Goal: Task Accomplishment & Management: Manage account settings

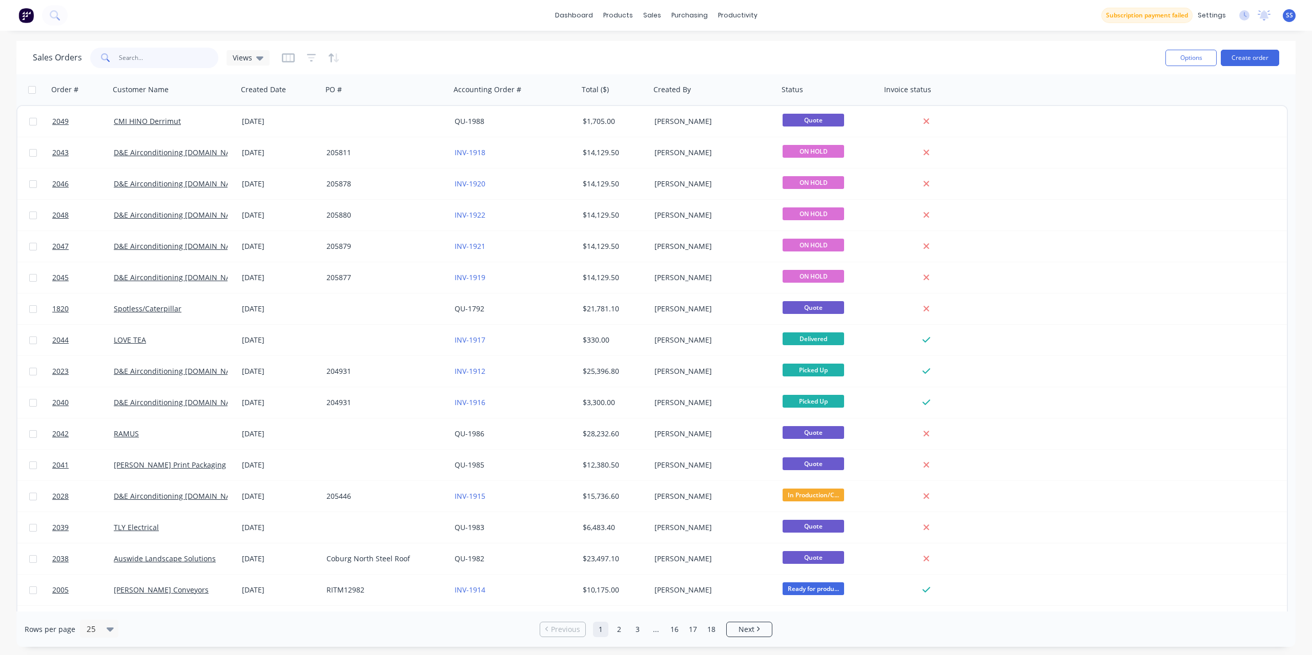
click at [196, 64] on input "text" at bounding box center [169, 58] width 100 height 20
type input "rising"
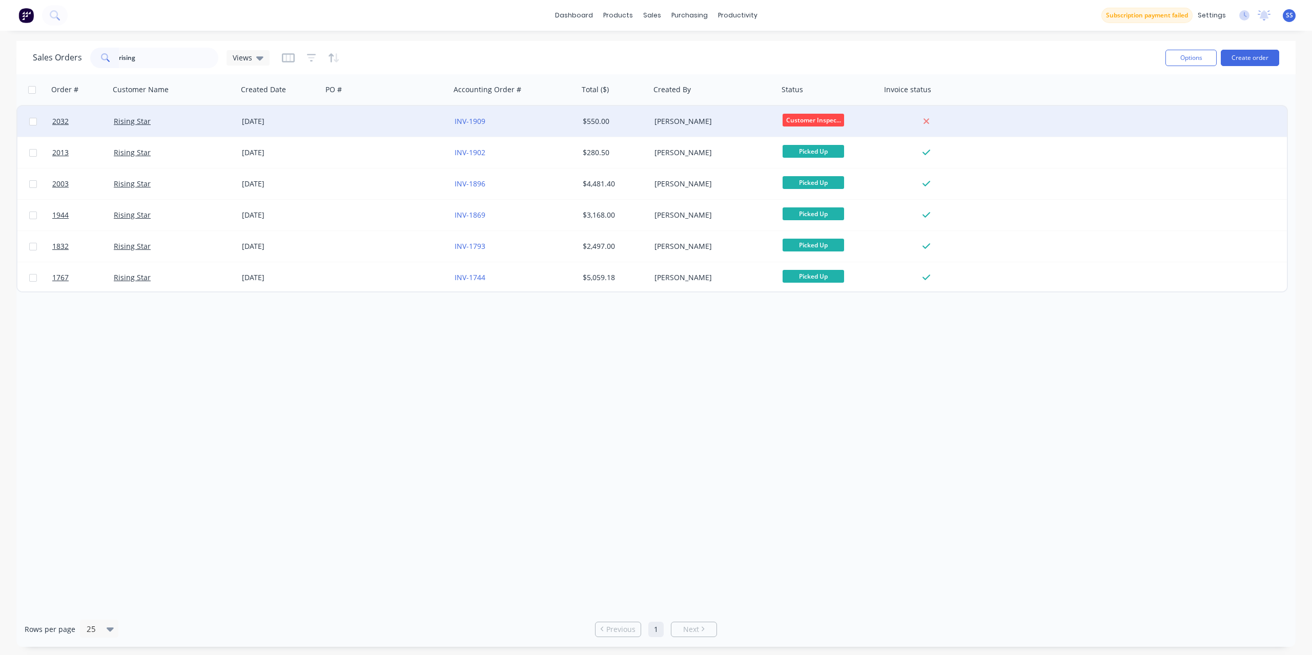
click at [344, 113] on div at bounding box center [386, 121] width 128 height 31
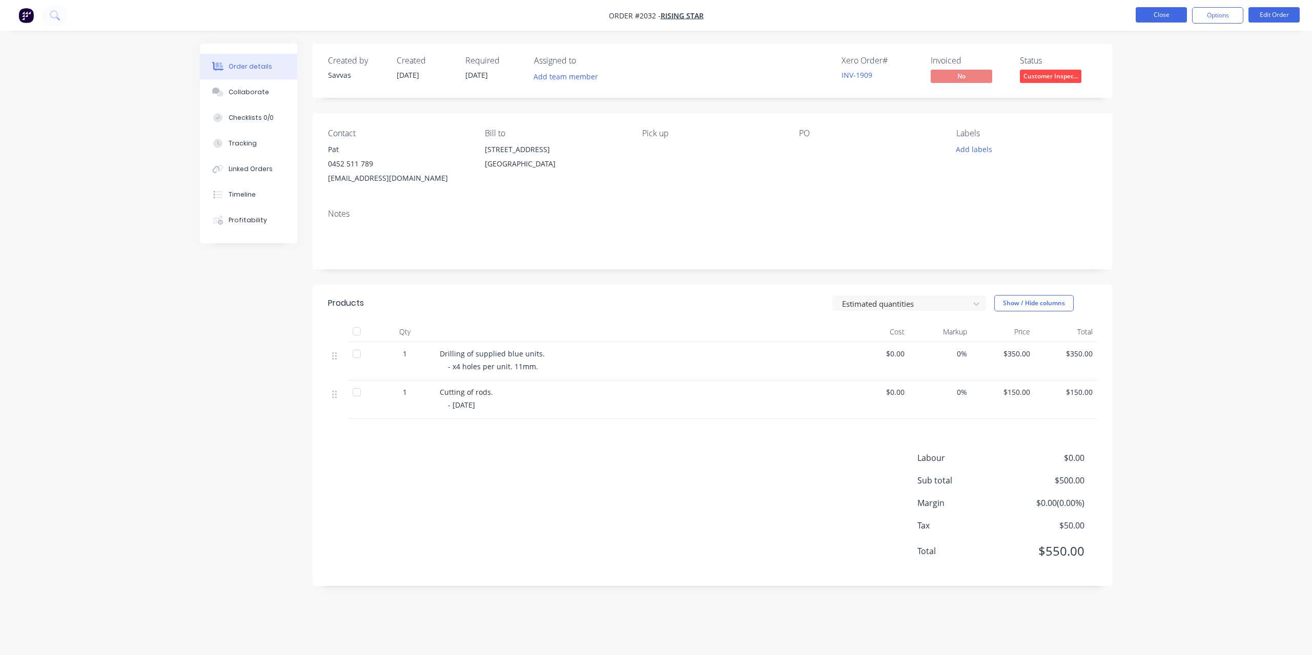
click at [1159, 18] on button "Close" at bounding box center [1161, 14] width 51 height 15
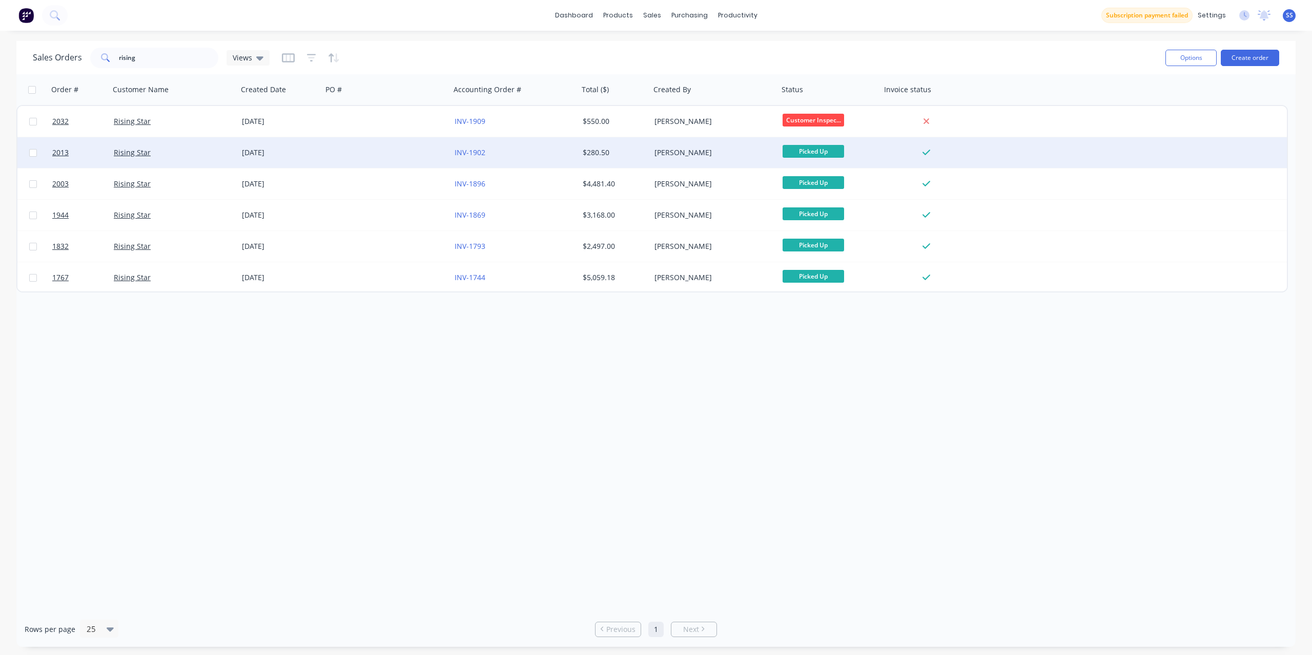
click at [716, 160] on div "[PERSON_NAME]" at bounding box center [714, 152] width 128 height 31
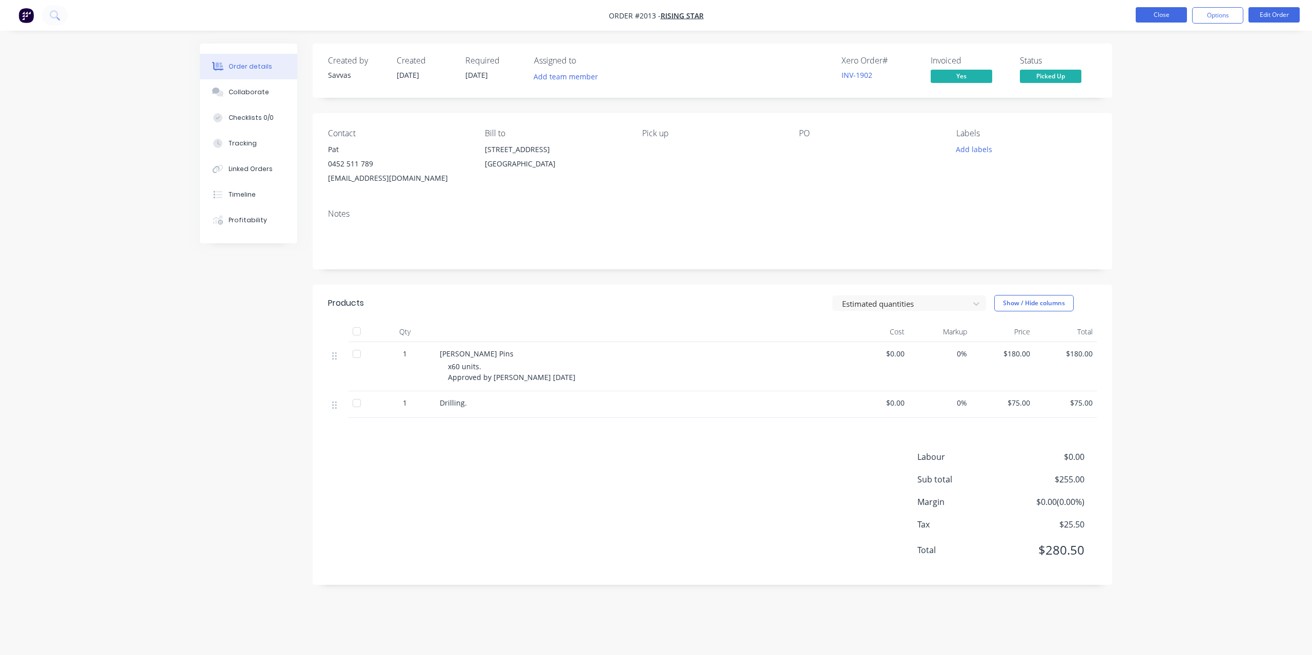
click at [1156, 20] on button "Close" at bounding box center [1161, 14] width 51 height 15
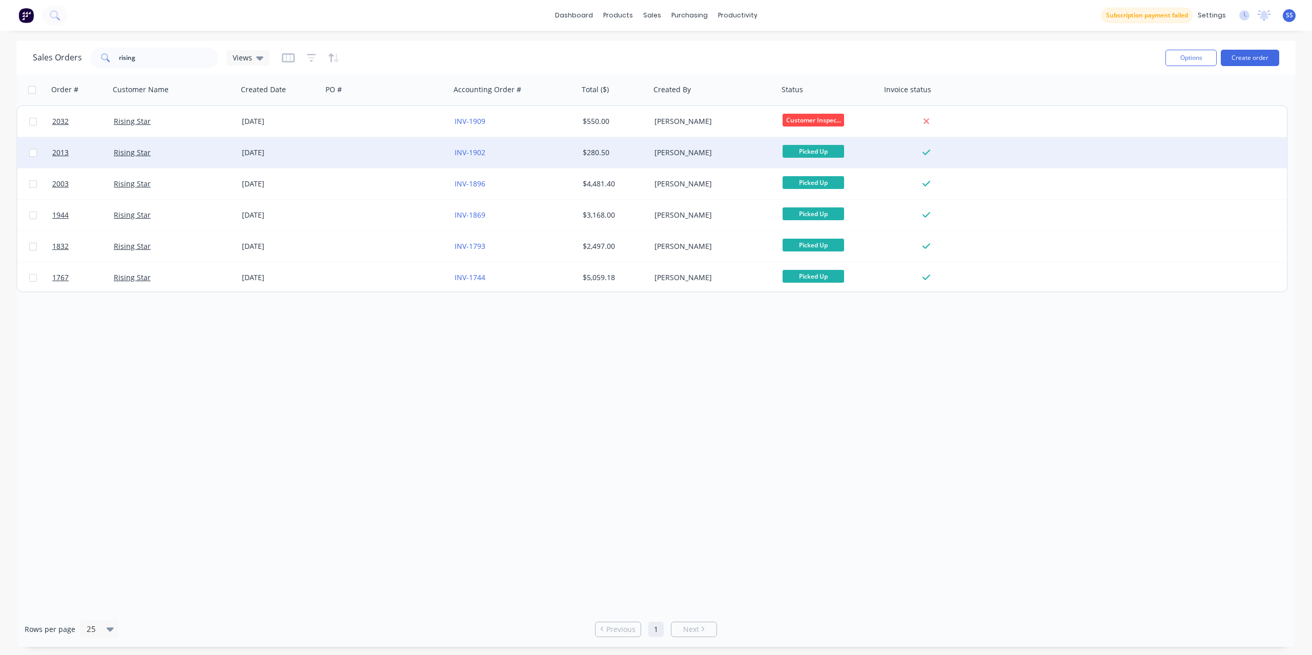
click at [635, 156] on div "$280.50" at bounding box center [613, 153] width 60 height 10
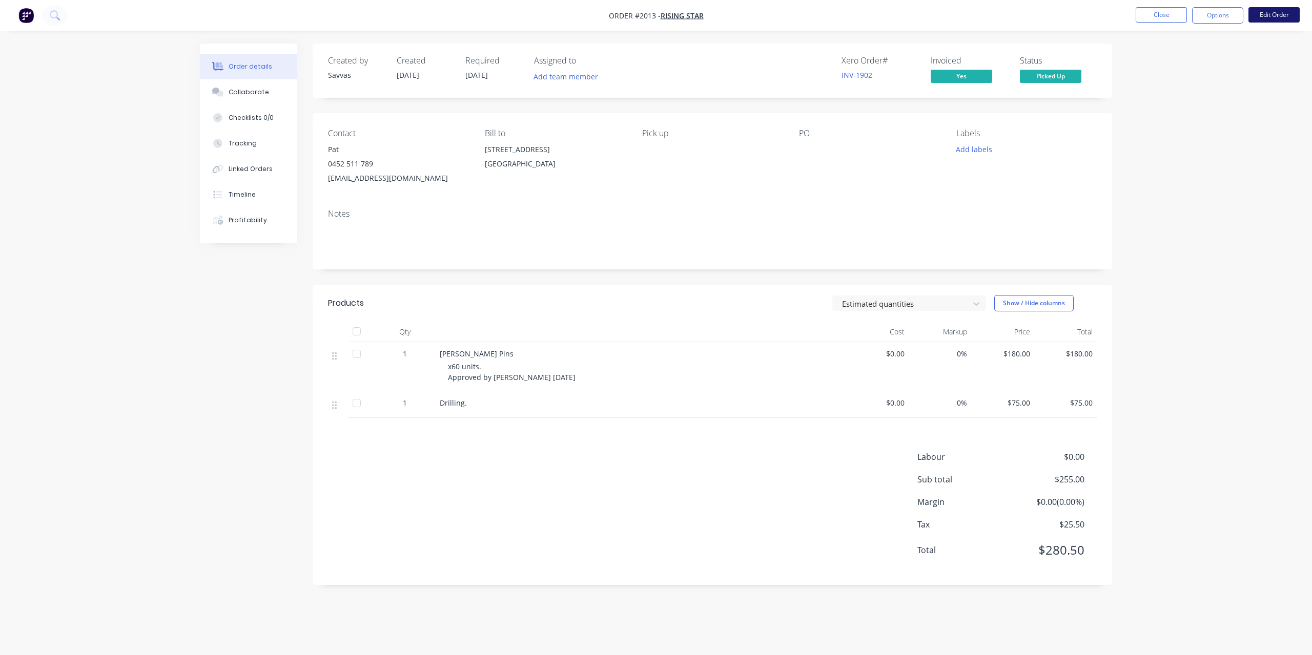
click at [1258, 8] on button "Edit Order" at bounding box center [1273, 14] width 51 height 15
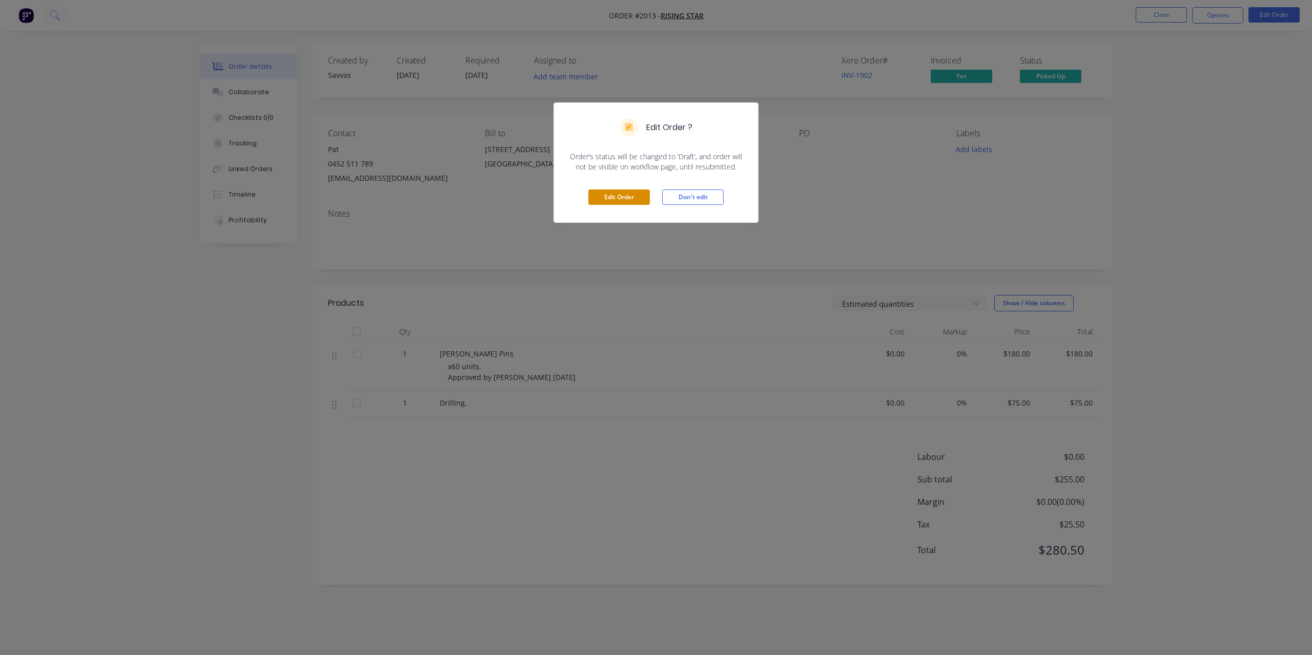
click at [630, 192] on button "Edit Order" at bounding box center [618, 197] width 61 height 15
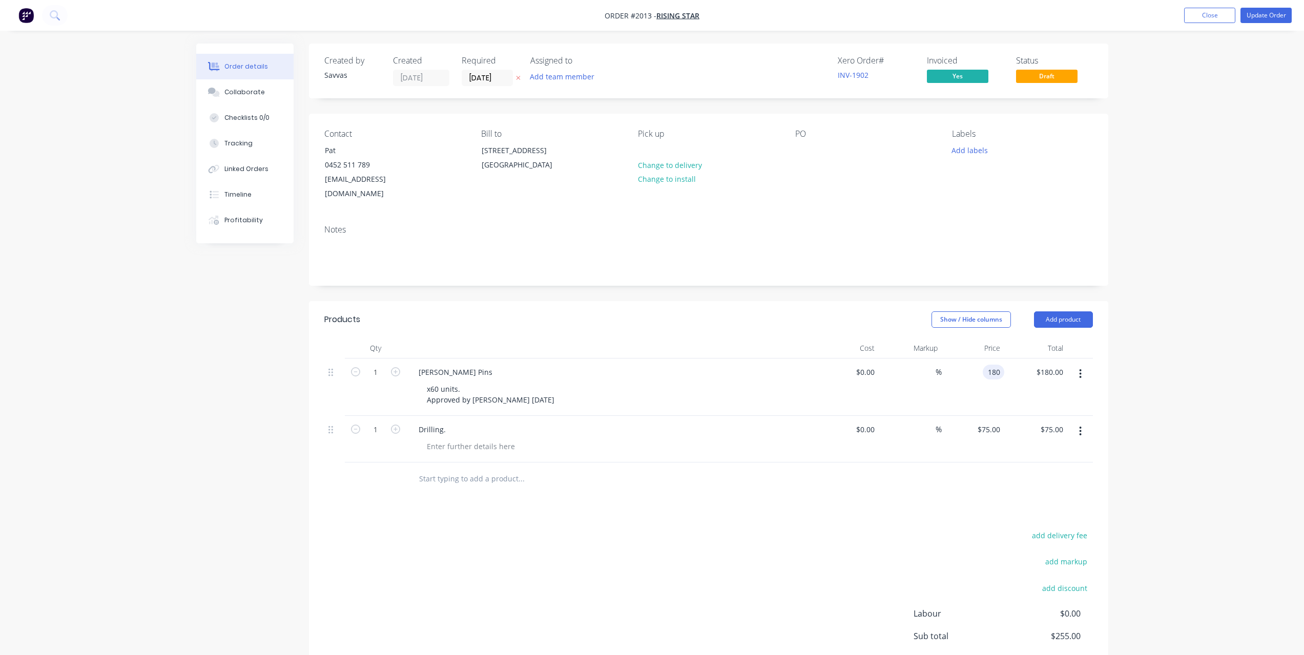
click at [990, 365] on input "180" at bounding box center [995, 372] width 17 height 15
type input "$300.00"
click at [960, 531] on div "add delivery fee add markup add discount Labour $0.00 Sub total $255.00 Margin …" at bounding box center [708, 628] width 769 height 198
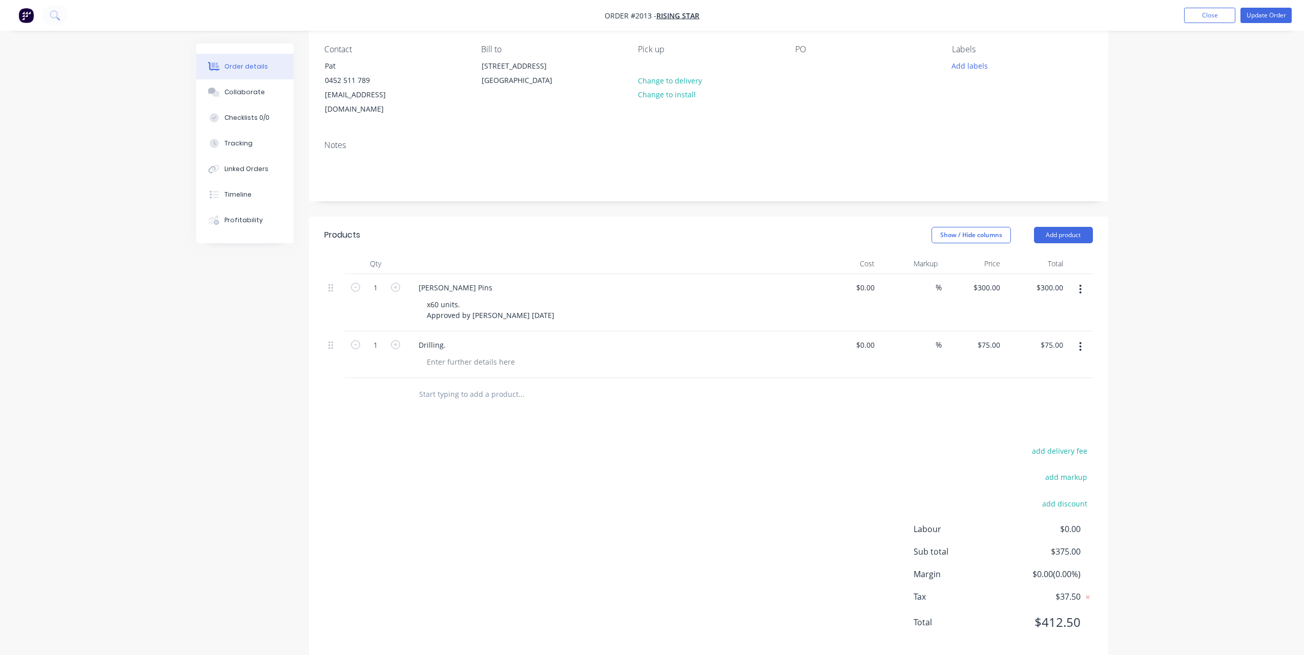
scroll to position [88, 0]
click at [1270, 26] on nav "Order #2013 - Rising Star Add product Close Update Order" at bounding box center [652, 15] width 1304 height 31
click at [1272, 20] on button "Update Order" at bounding box center [1266, 15] width 51 height 15
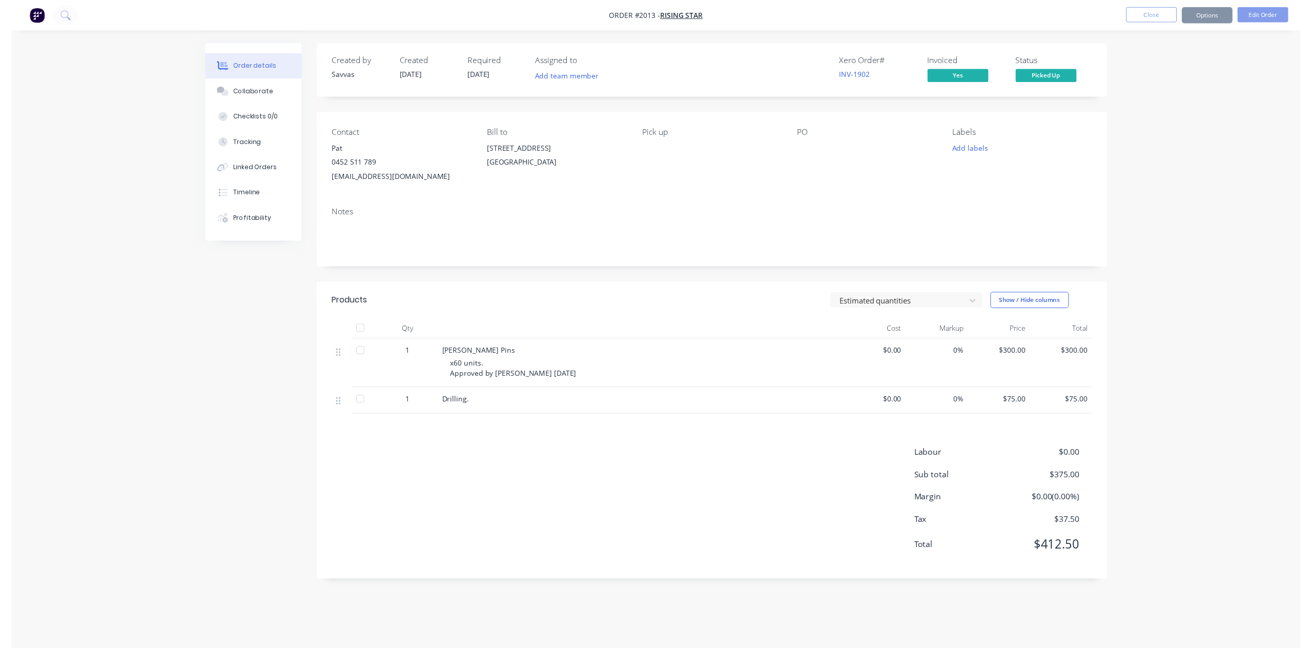
scroll to position [0, 0]
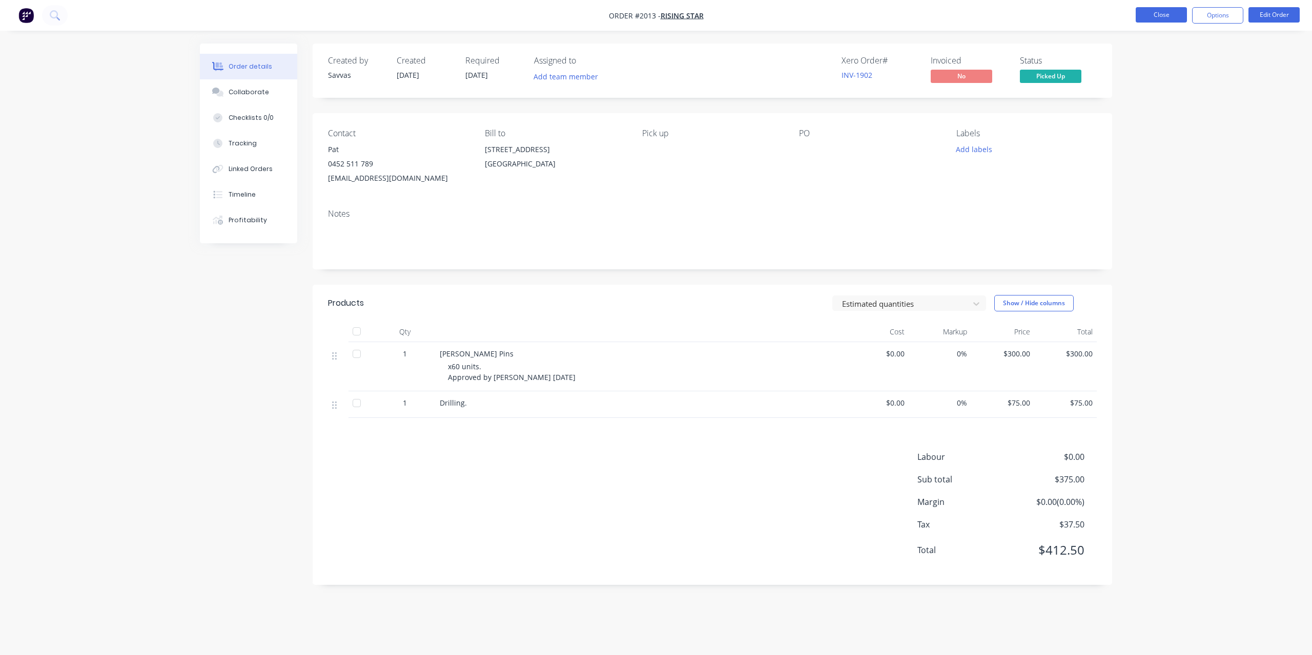
click at [1141, 9] on button "Close" at bounding box center [1161, 14] width 51 height 15
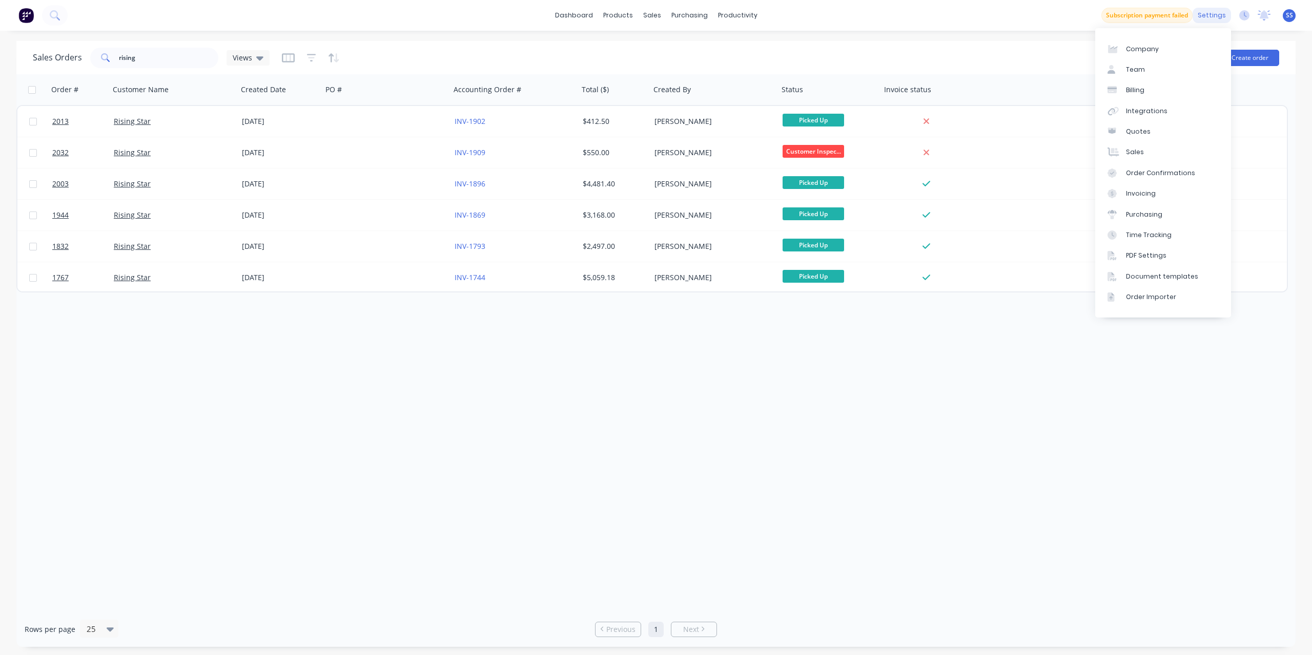
click at [1213, 18] on div "settings" at bounding box center [1212, 15] width 38 height 15
click at [1181, 119] on link "Integrations" at bounding box center [1163, 111] width 136 height 20
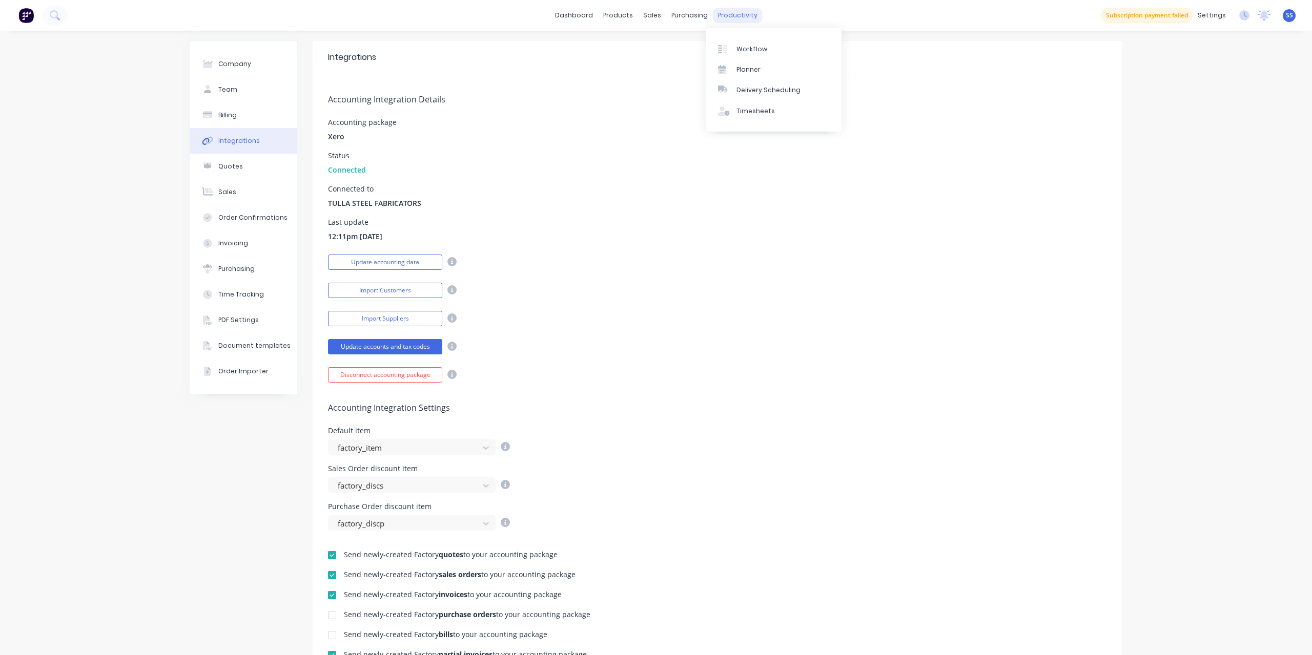
click at [717, 12] on div "productivity" at bounding box center [738, 15] width 50 height 15
click at [746, 40] on link "Workflow" at bounding box center [774, 48] width 136 height 20
